Goal: Information Seeking & Learning: Learn about a topic

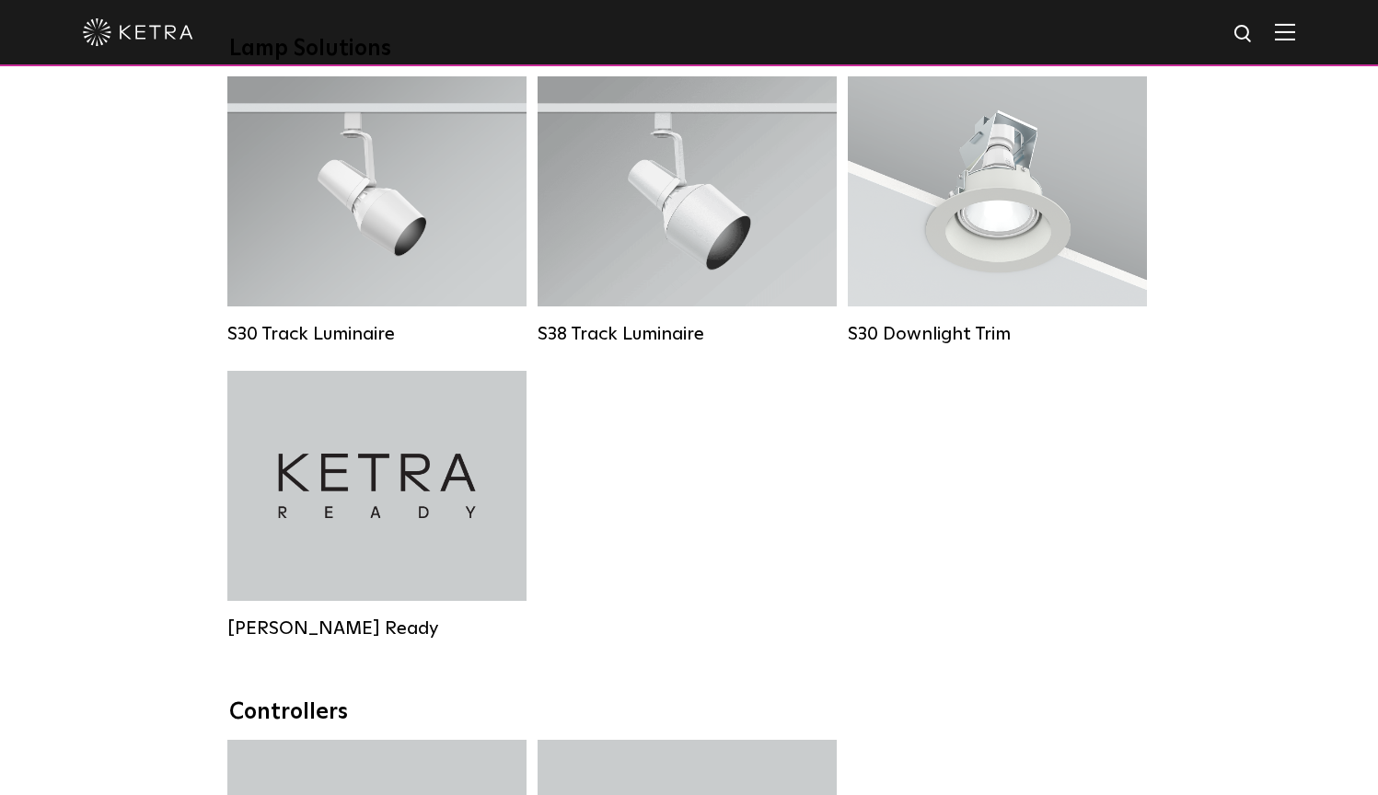
scroll to position [1388, 0]
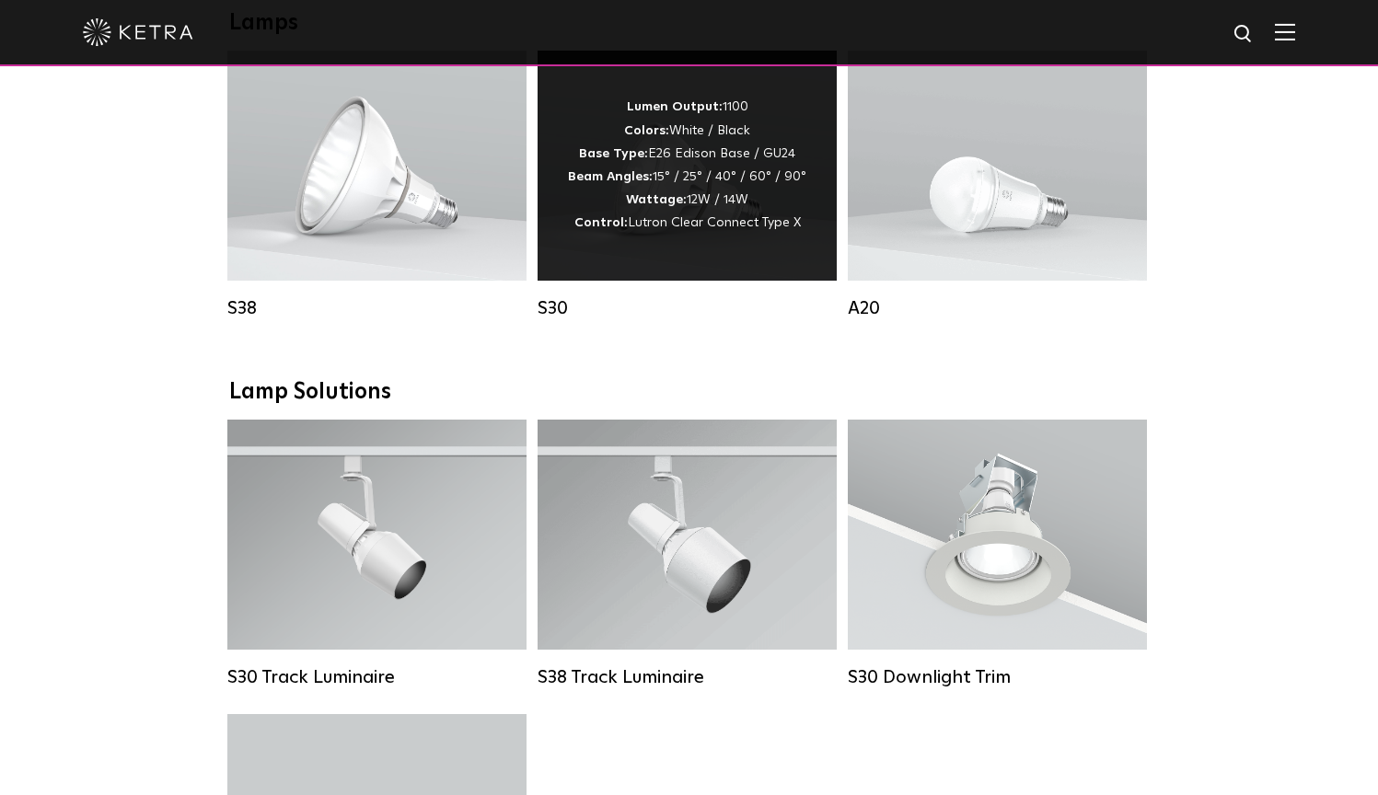
click at [749, 227] on span "Lutron Clear Connect Type X" at bounding box center [714, 222] width 173 height 13
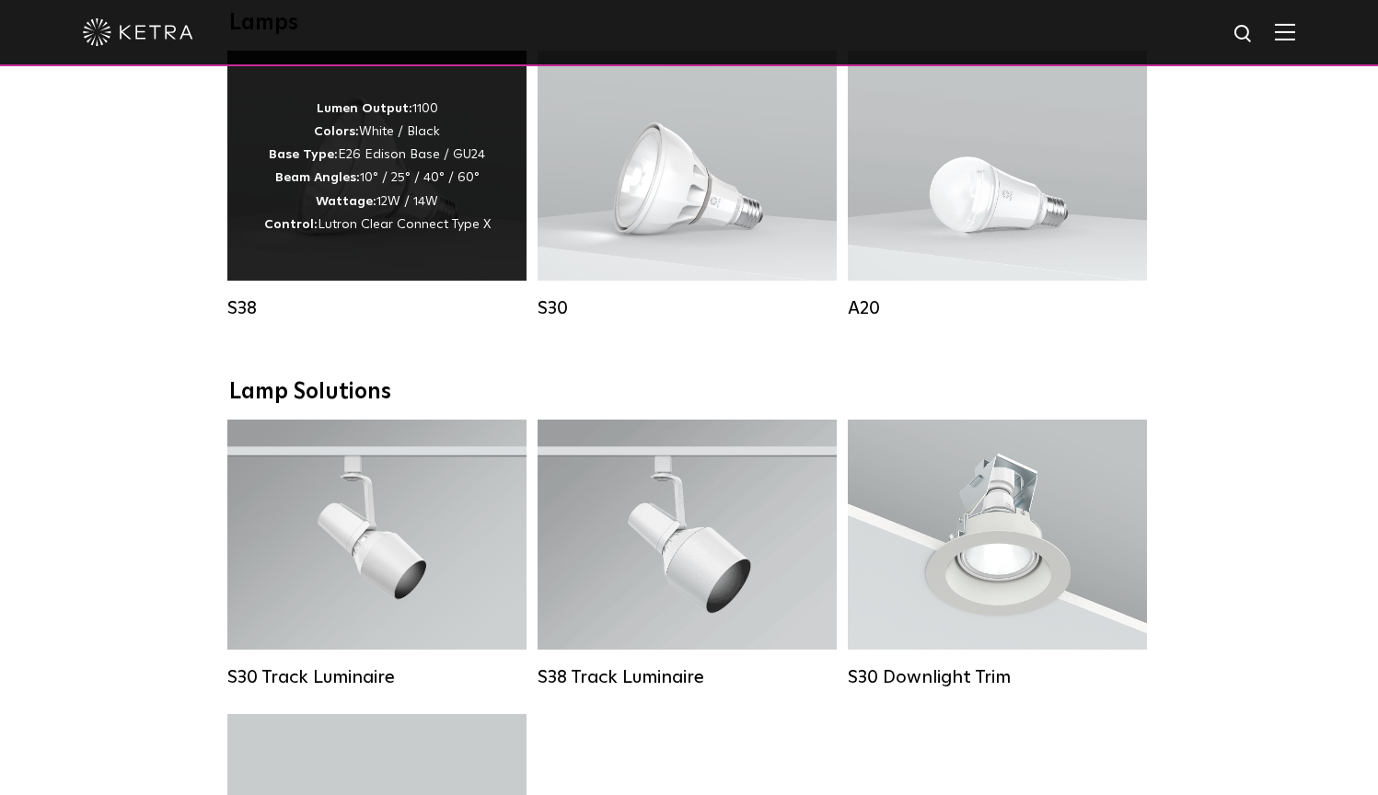
click at [420, 205] on p "Lumen Output: 1100 Colors: White / Black Base Type: E26 Edison Base / GU24 Beam…" at bounding box center [377, 167] width 226 height 139
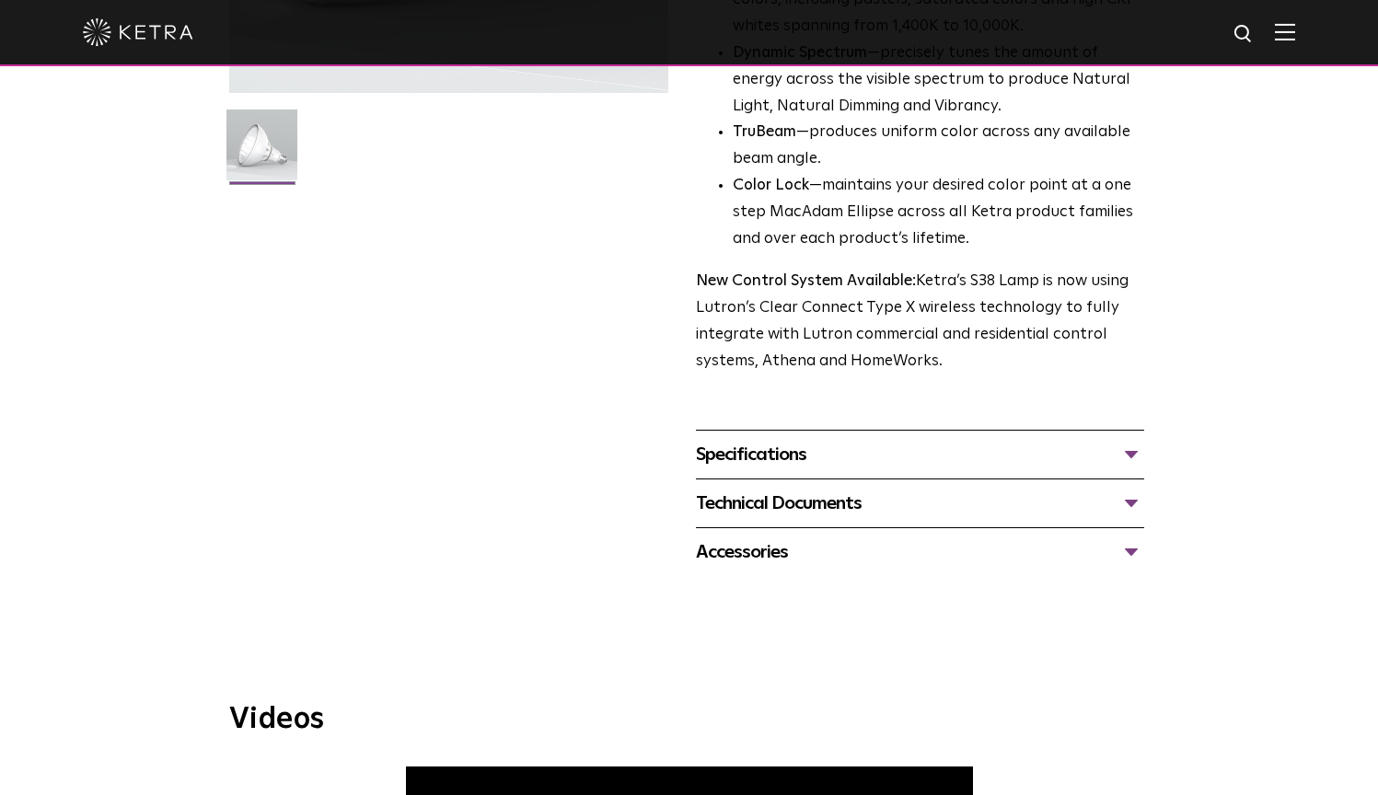
scroll to position [539, 0]
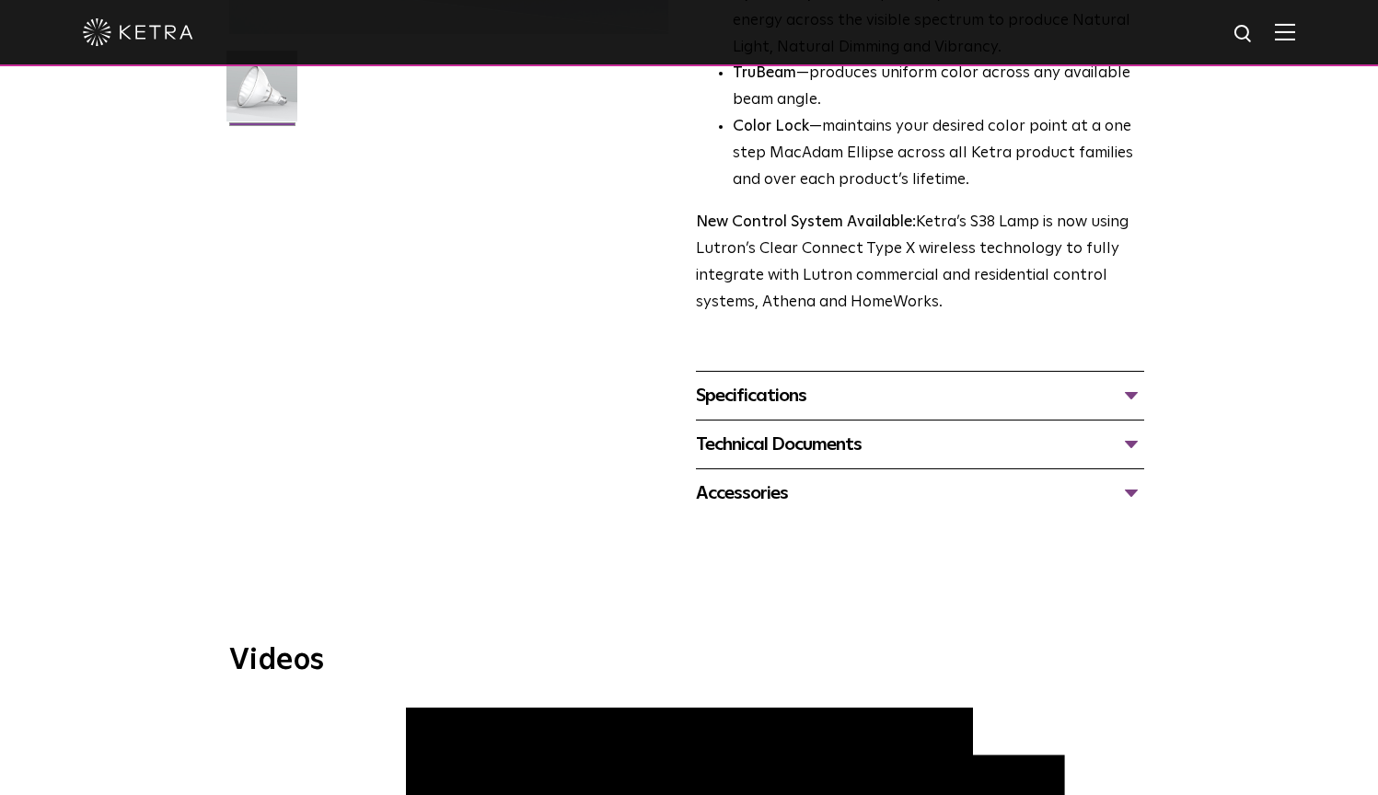
click at [1135, 383] on div "Specifications" at bounding box center [920, 395] width 448 height 29
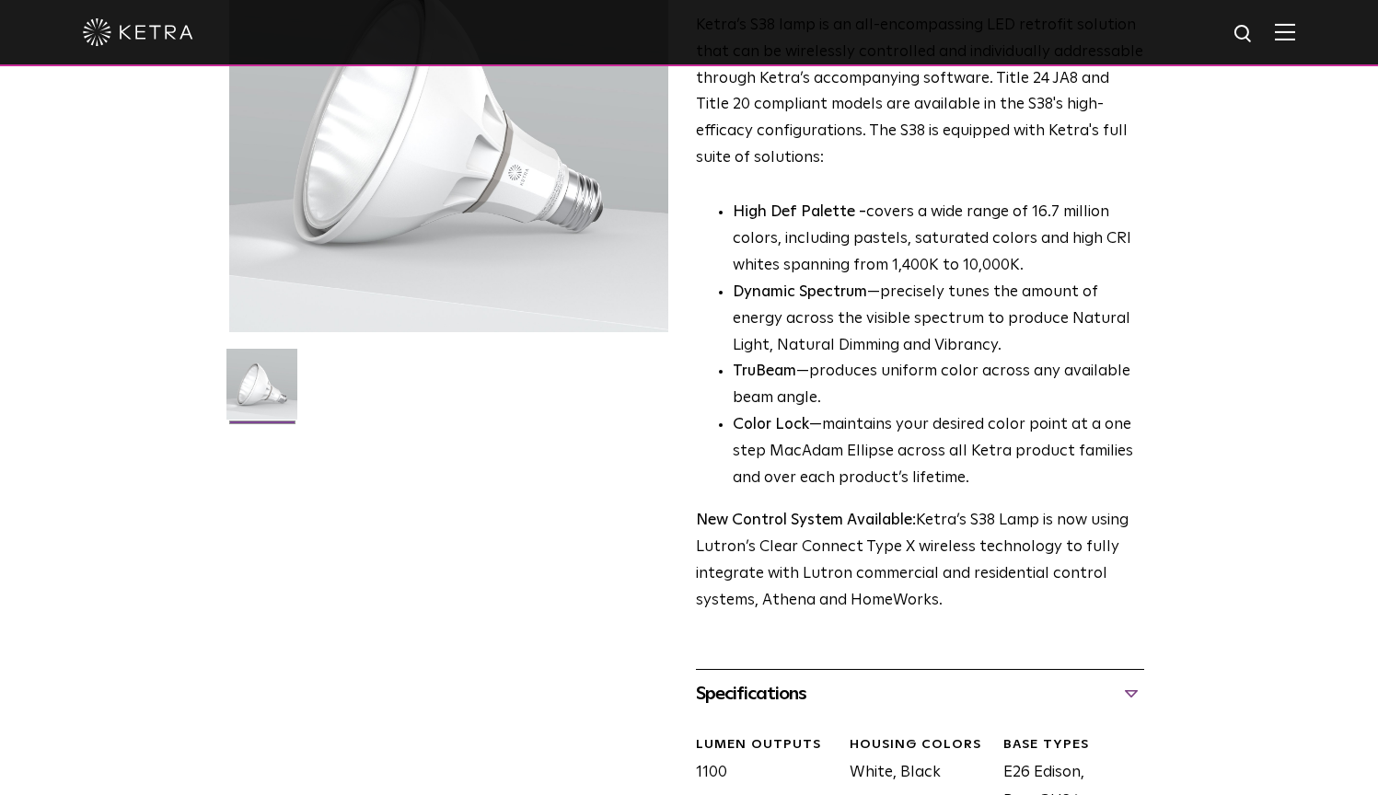
scroll to position [0, 0]
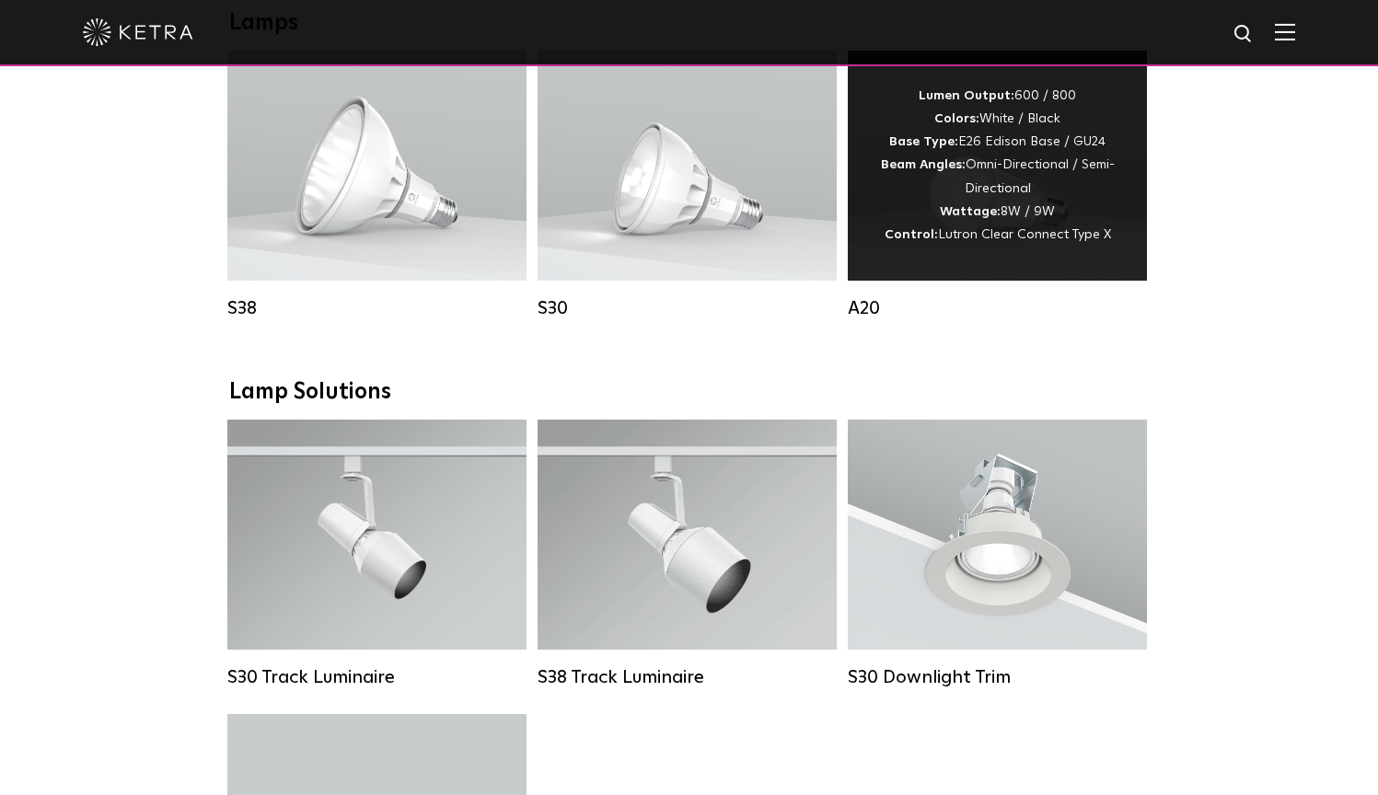
click at [956, 154] on div "Lumen Output: 600 / 800 Colors: White / Black Base Type: E26 Edison Base / GU24…" at bounding box center [997, 166] width 244 height 162
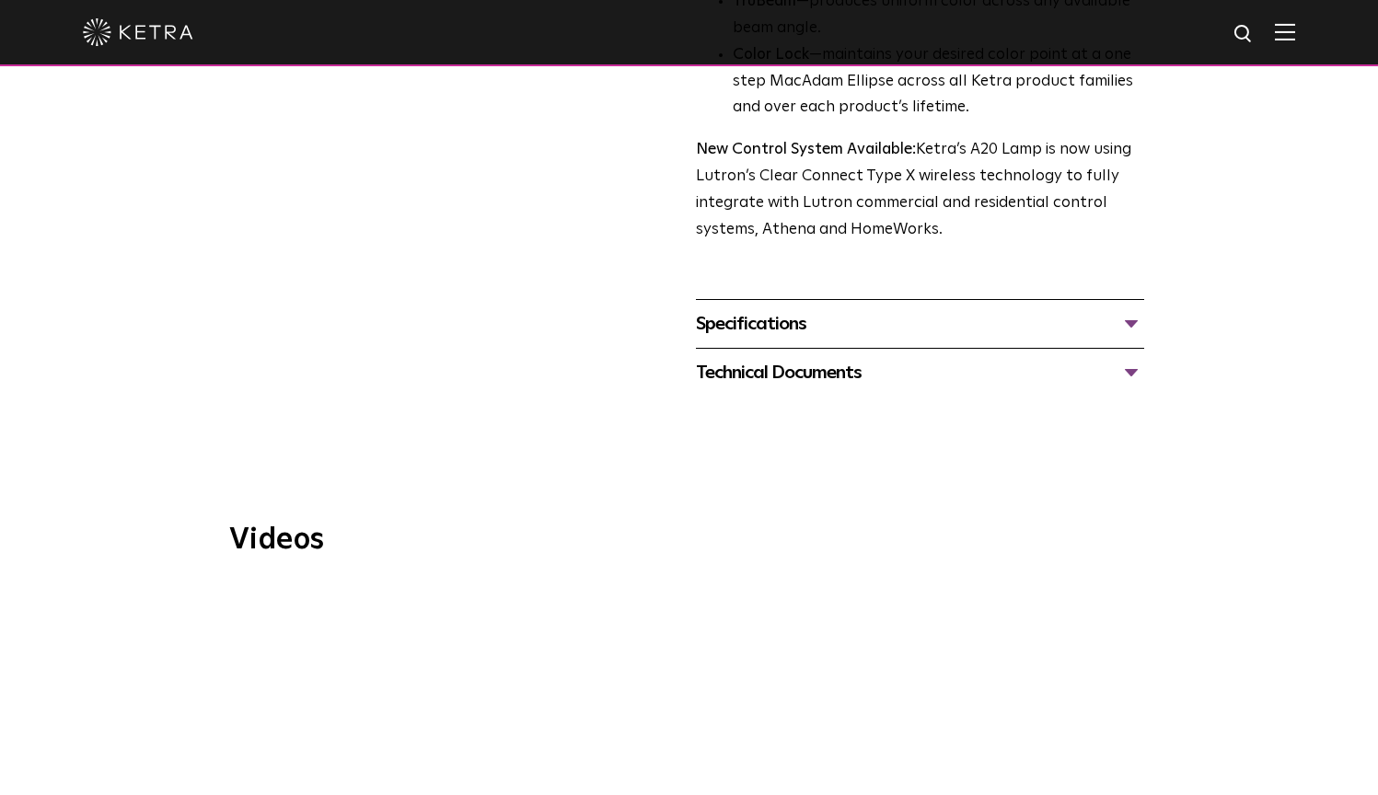
scroll to position [760, 0]
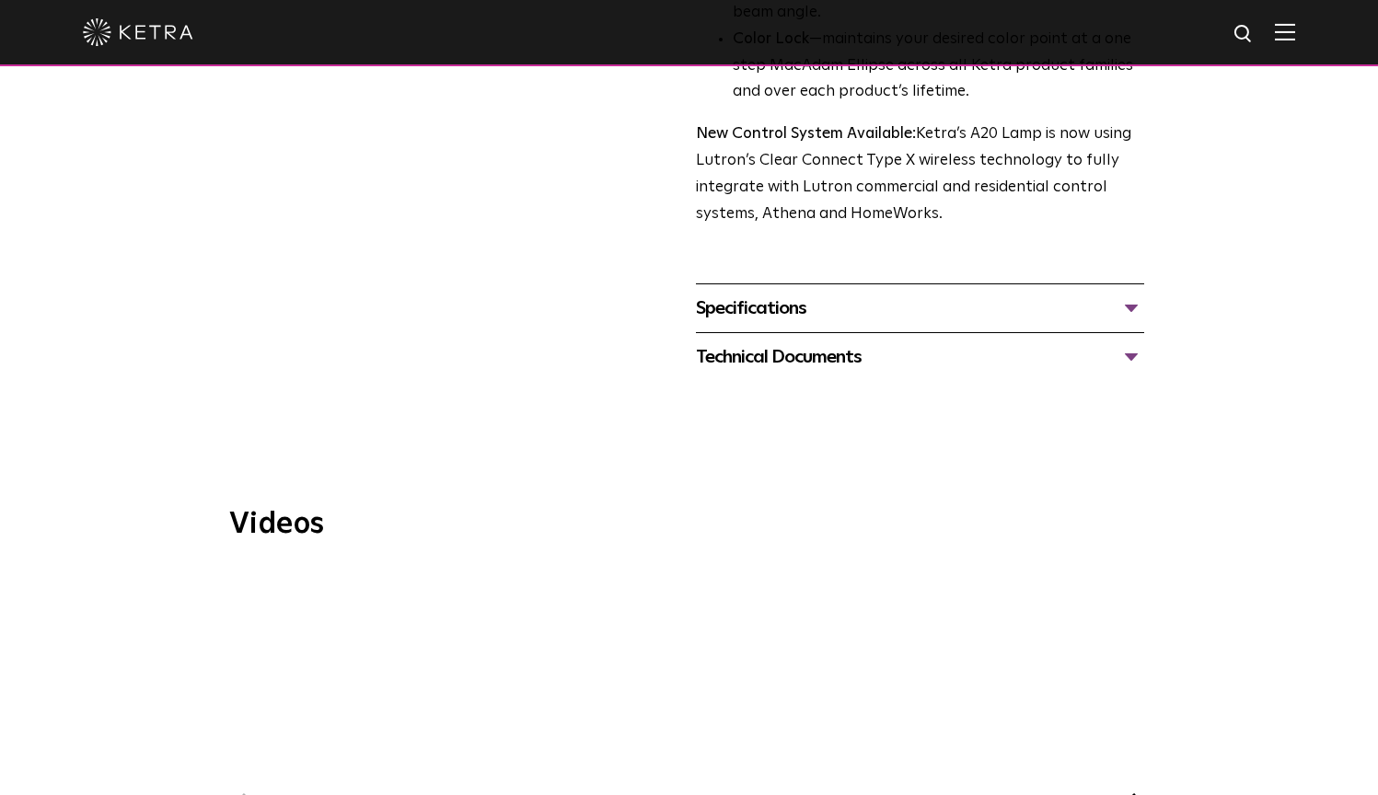
click at [913, 342] on div "Technical Documents" at bounding box center [920, 356] width 448 height 29
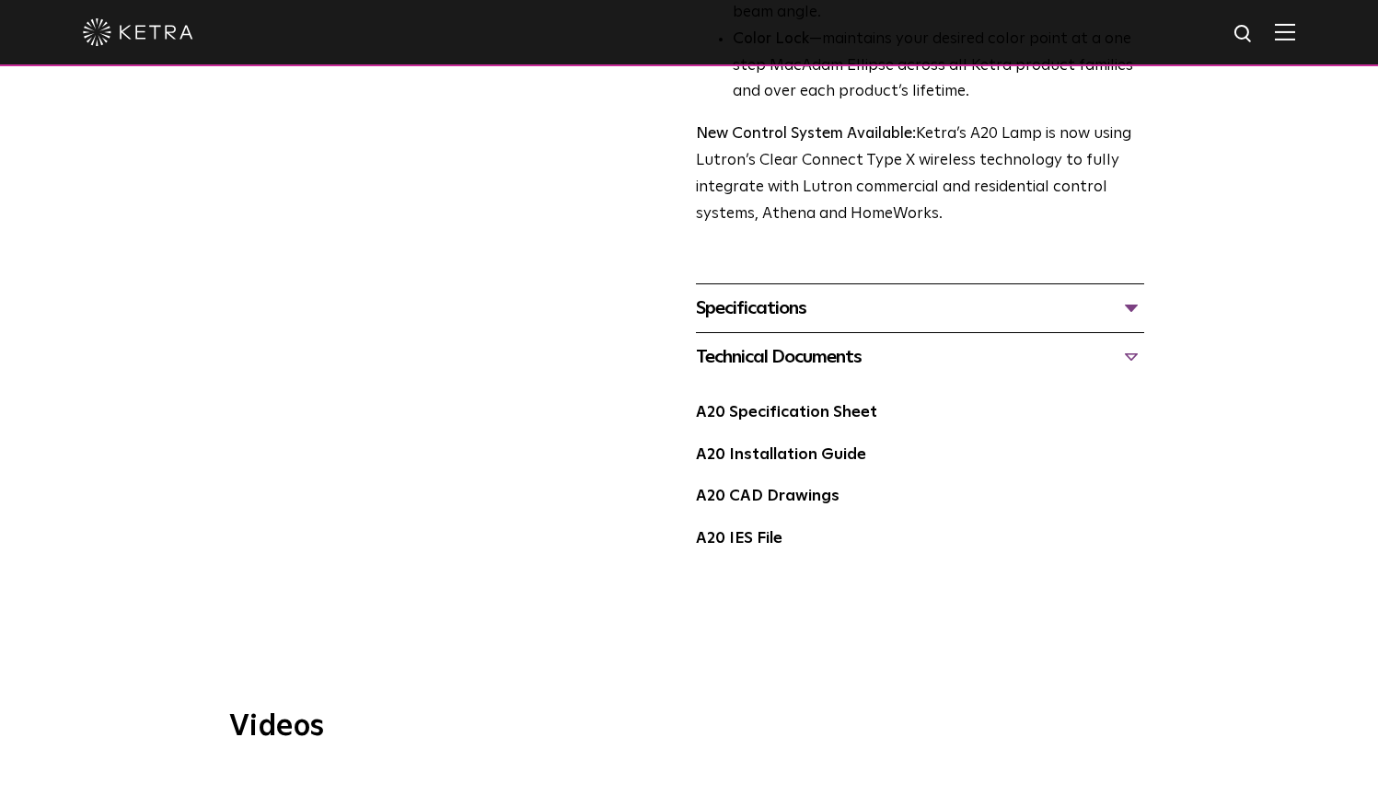
click at [903, 294] on div "Specifications" at bounding box center [920, 308] width 448 height 29
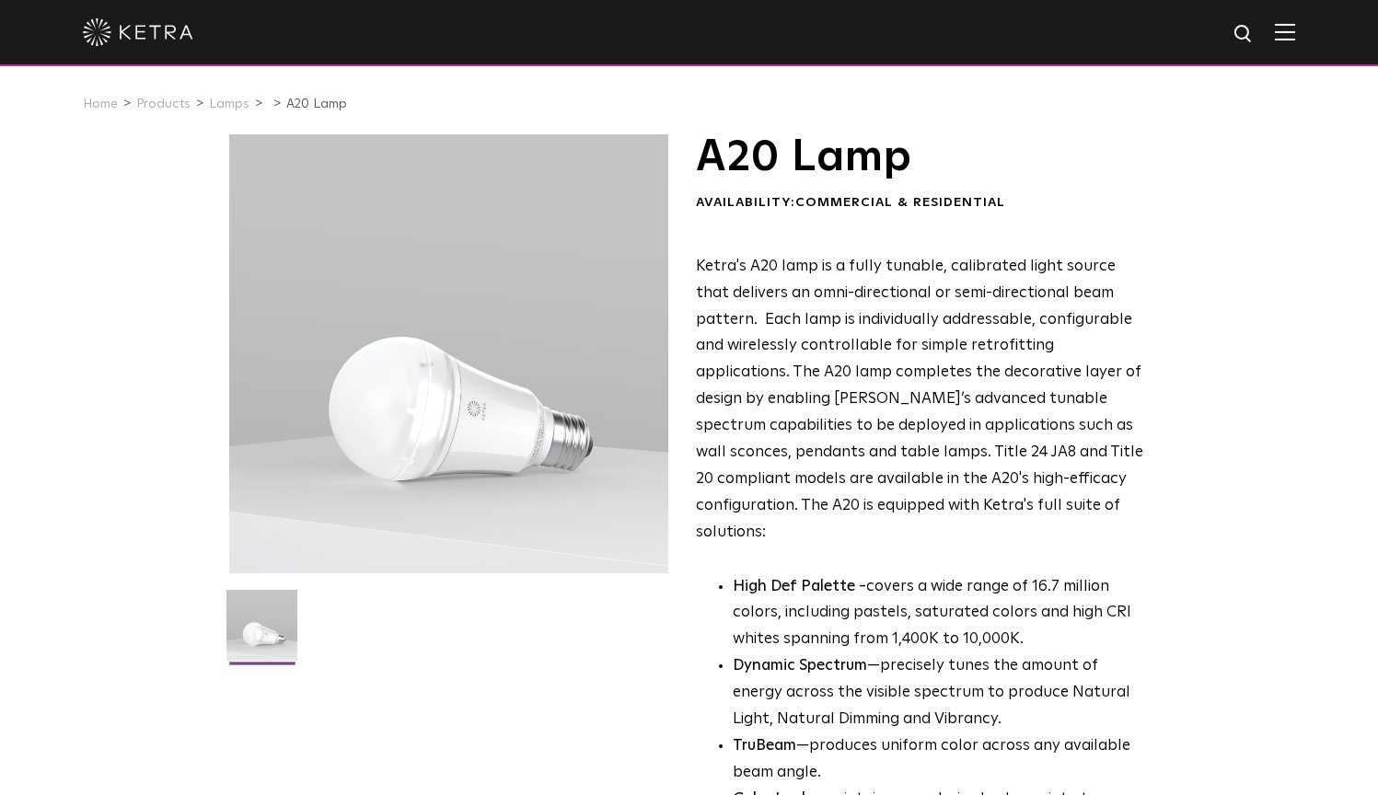
scroll to position [0, 0]
